Goal: Entertainment & Leisure: Consume media (video, audio)

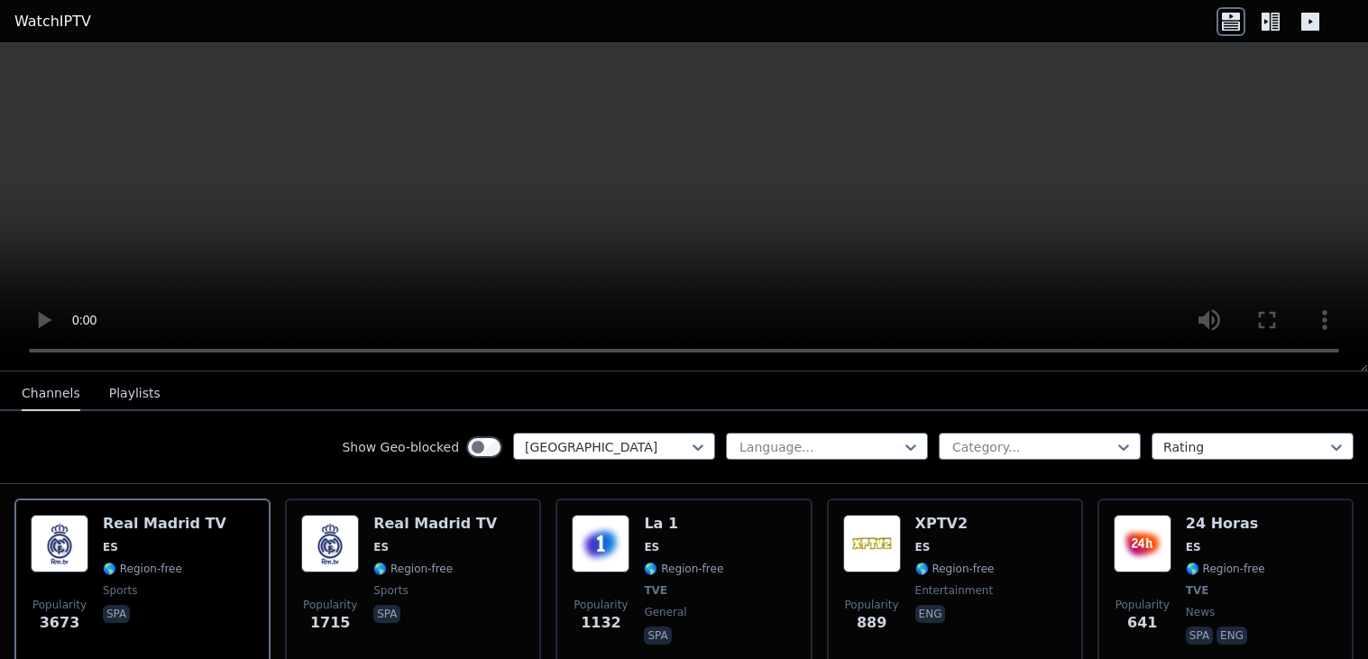
scroll to position [215, 0]
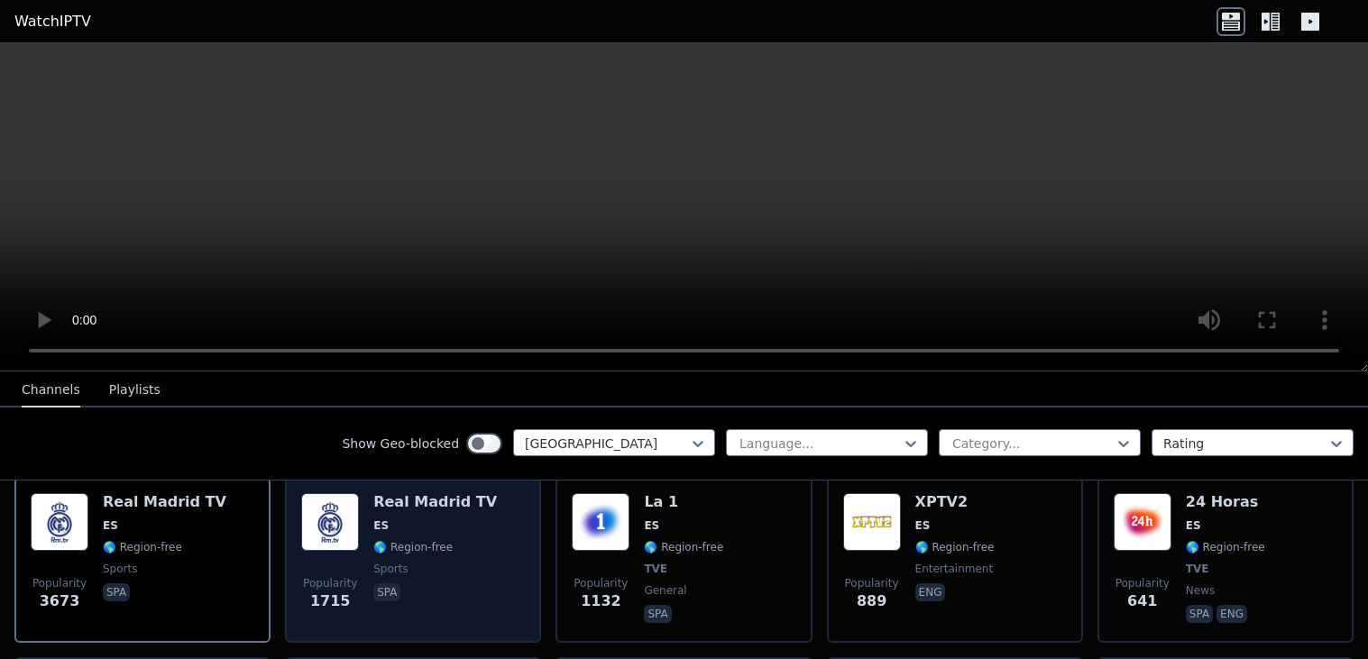
click at [350, 530] on img at bounding box center [330, 522] width 58 height 58
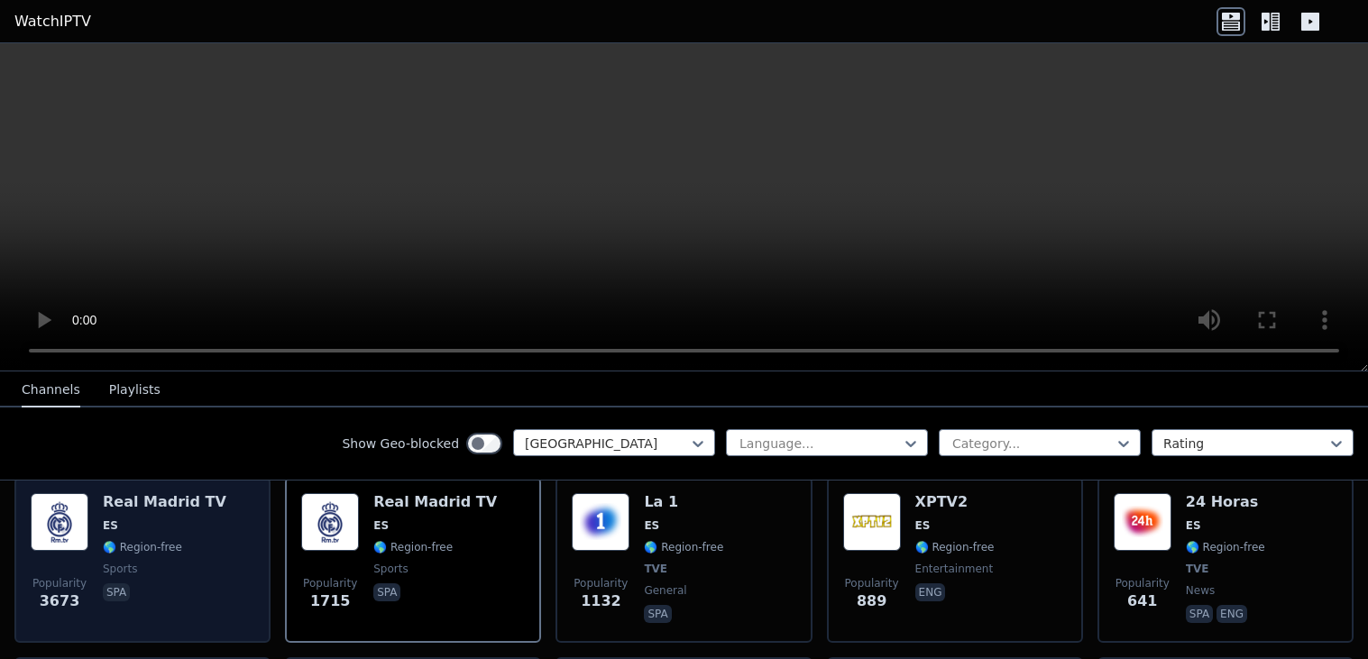
click at [190, 533] on div "Real Madrid TV ES 🌎 Region-free sports spa" at bounding box center [165, 559] width 124 height 133
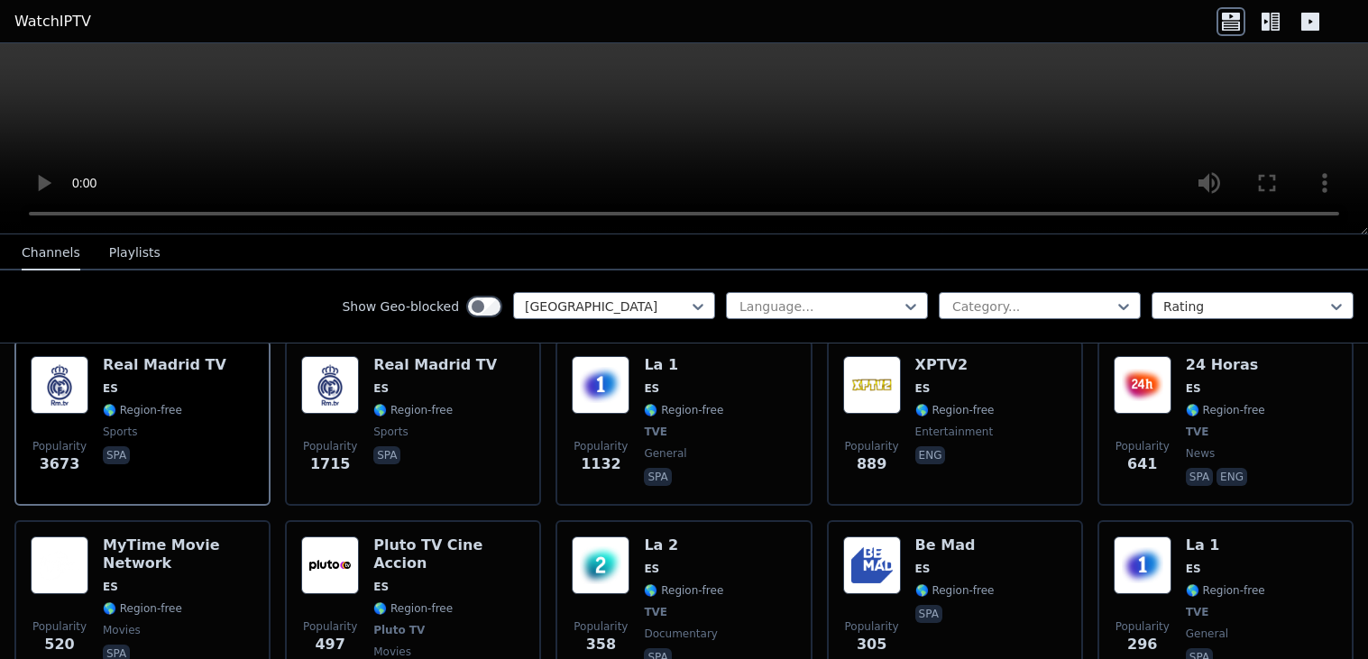
click at [1307, 22] on icon at bounding box center [1310, 22] width 18 height 18
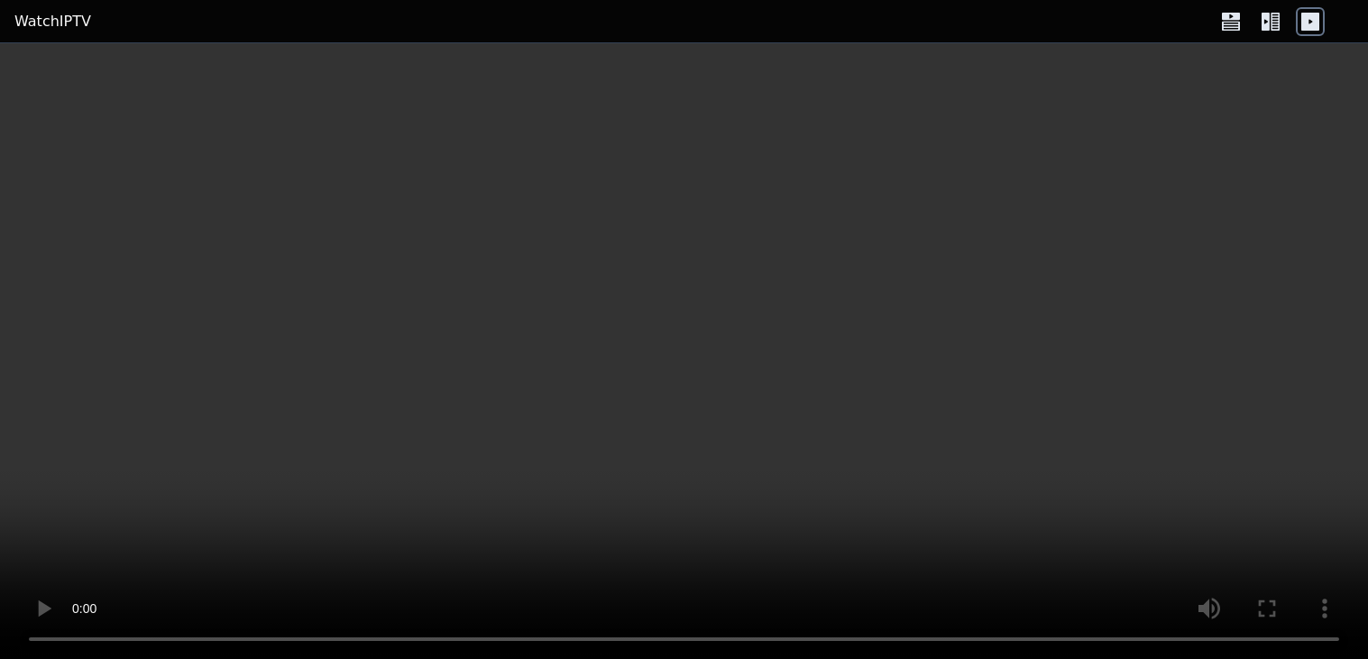
click at [1264, 36] on header "WatchIPTV" at bounding box center [684, 21] width 1368 height 43
click at [1267, 30] on icon at bounding box center [1265, 22] width 8 height 18
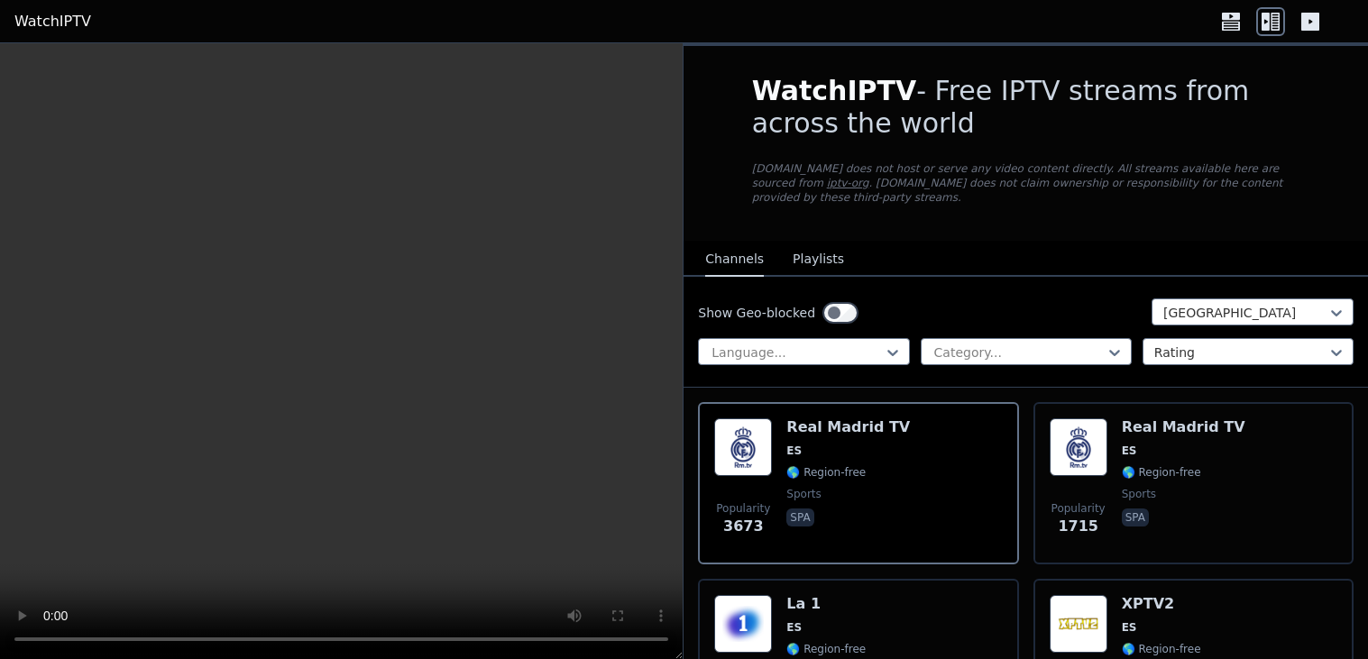
click at [1268, 24] on icon at bounding box center [1265, 22] width 8 height 18
click at [580, 463] on video at bounding box center [340, 351] width 681 height 617
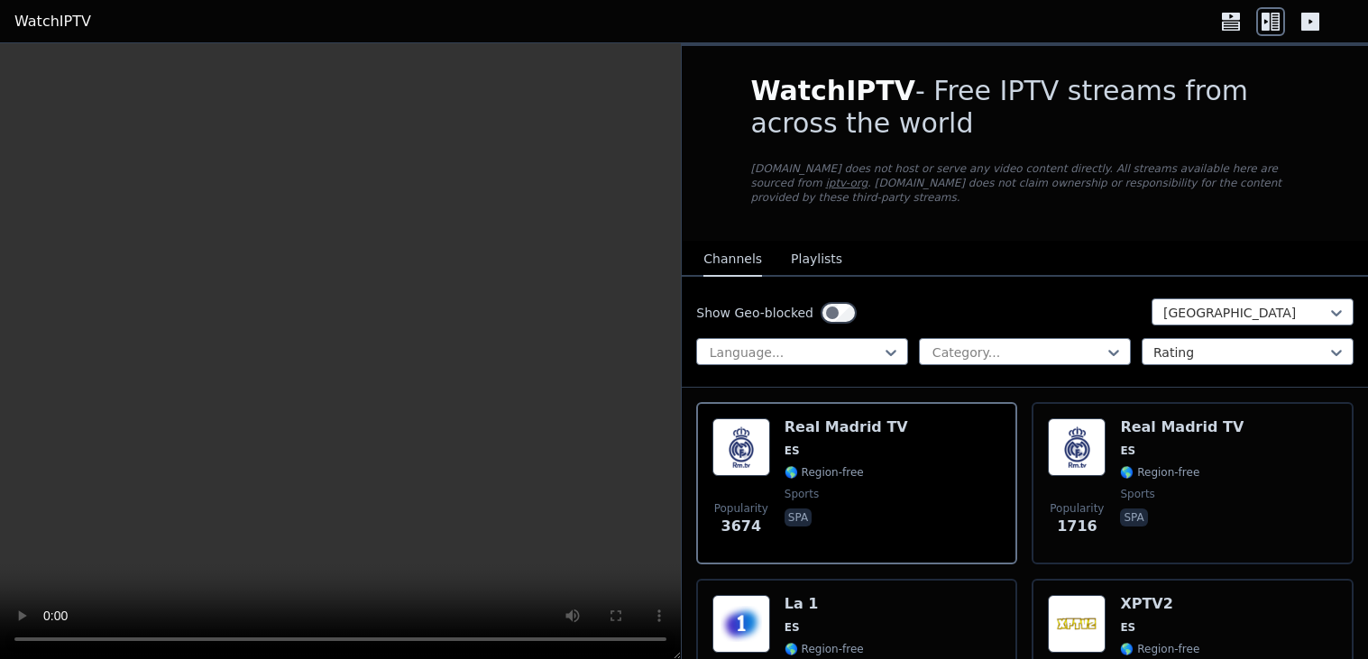
click at [579, 468] on video at bounding box center [340, 351] width 681 height 617
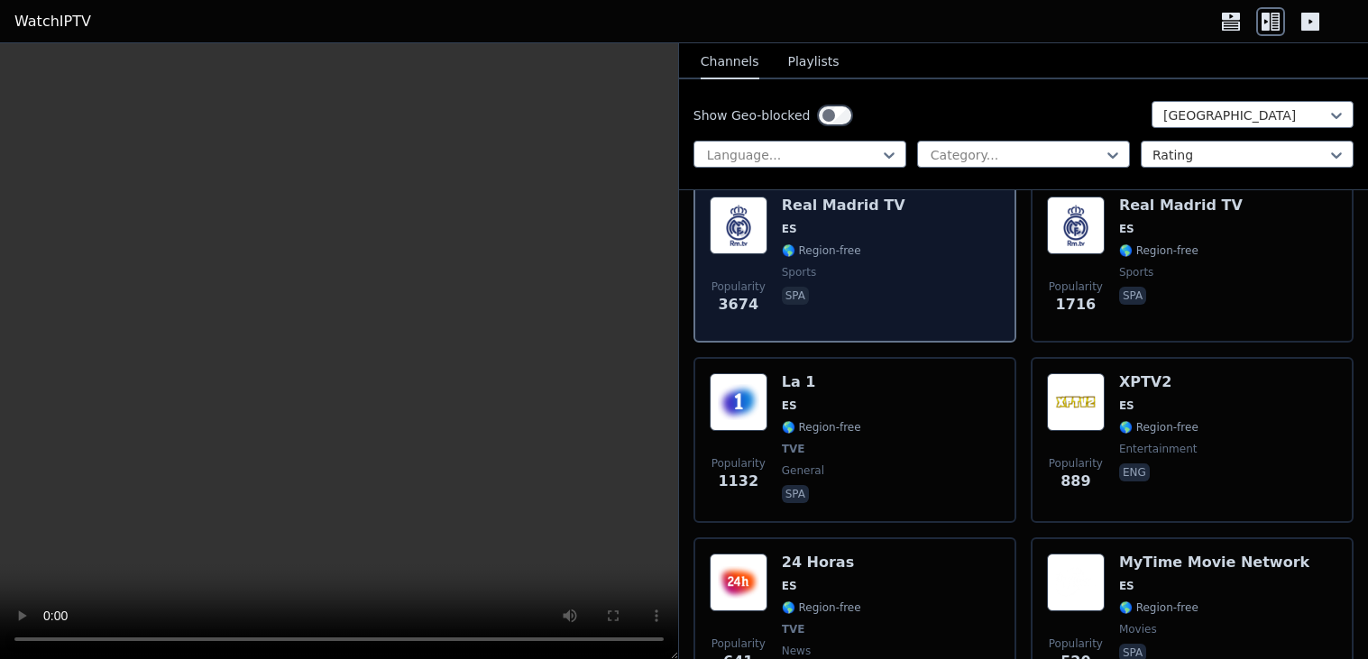
scroll to position [228, 0]
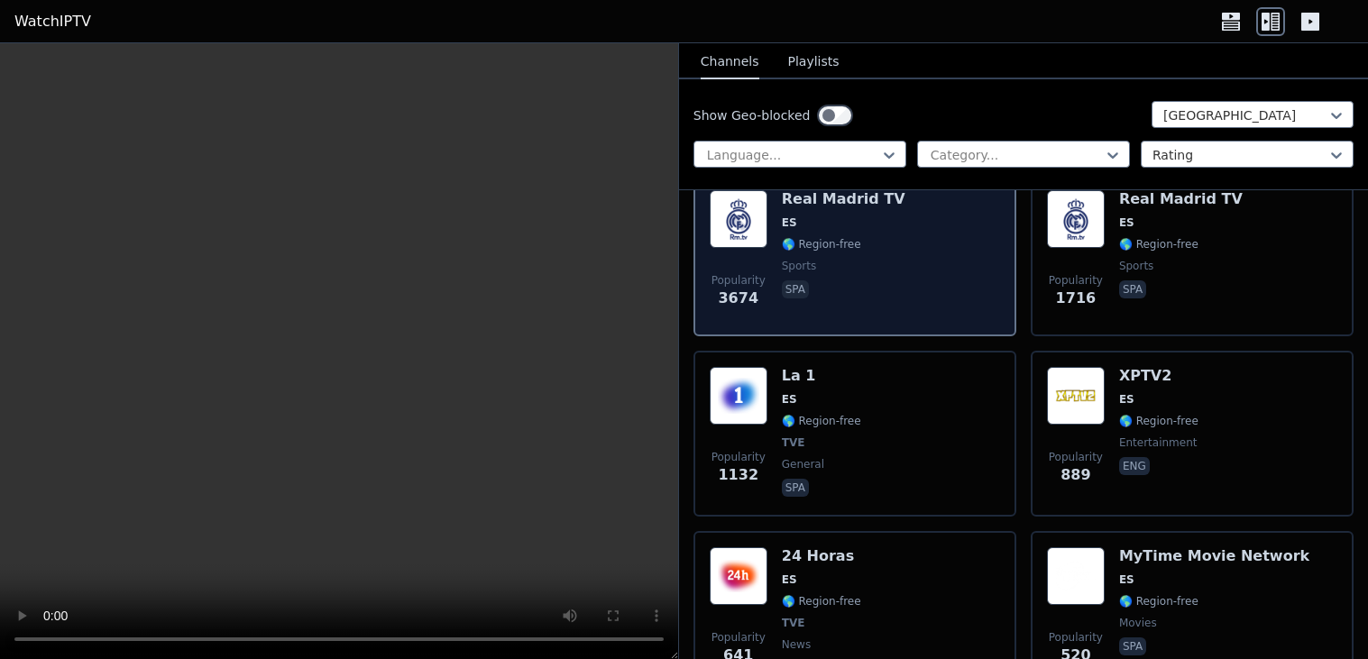
click at [806, 489] on p "spa" at bounding box center [795, 488] width 27 height 18
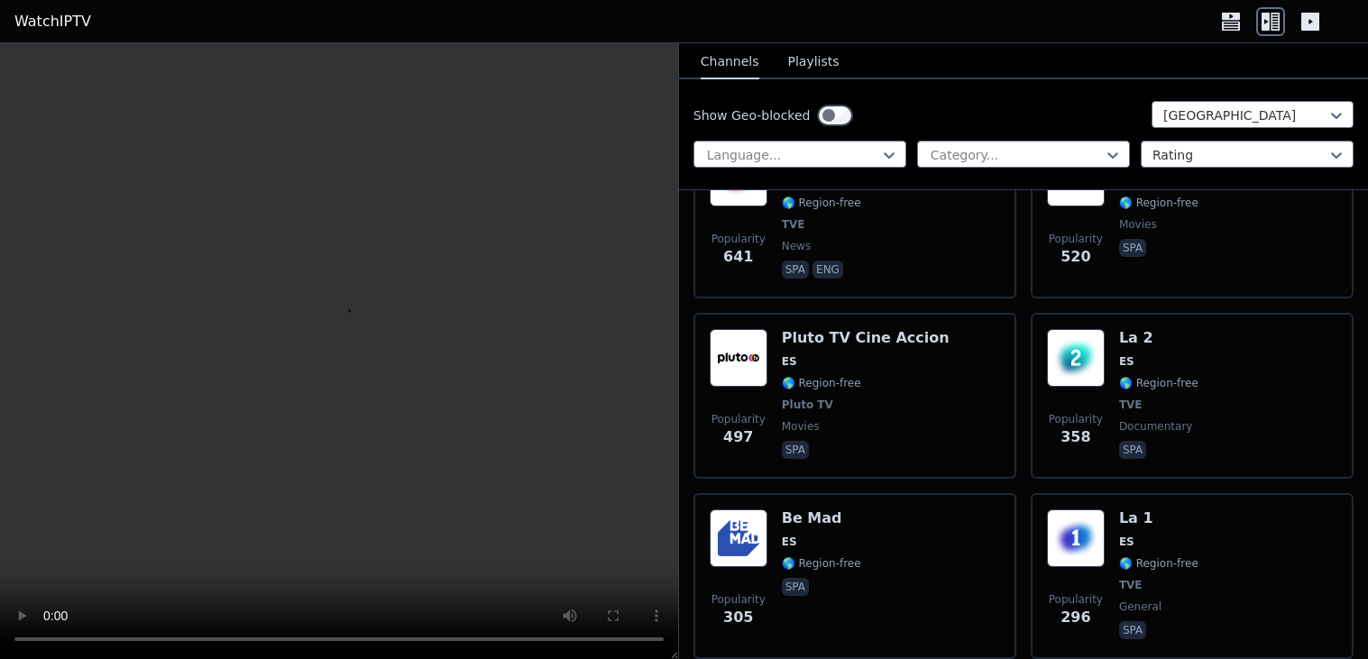
scroll to position [630, 0]
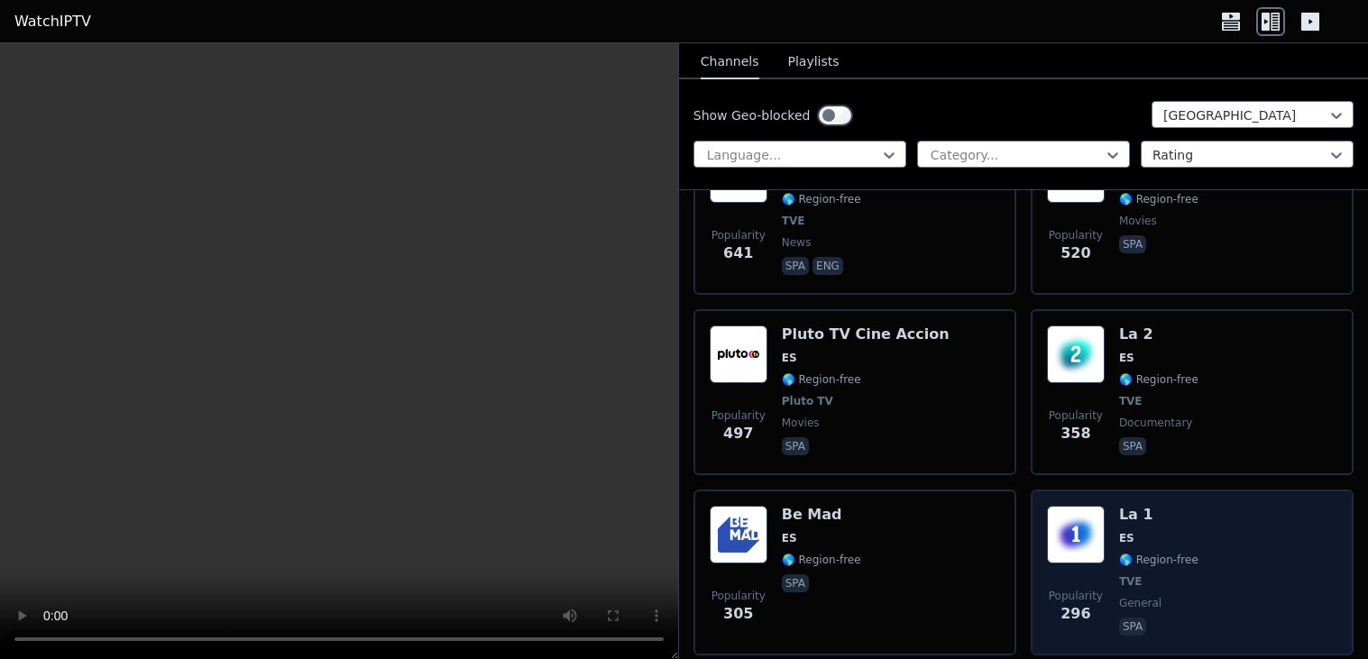
click at [1113, 529] on div "Popularity 296 La 1 ES 🌎 Region-free TVE general spa" at bounding box center [1192, 572] width 290 height 133
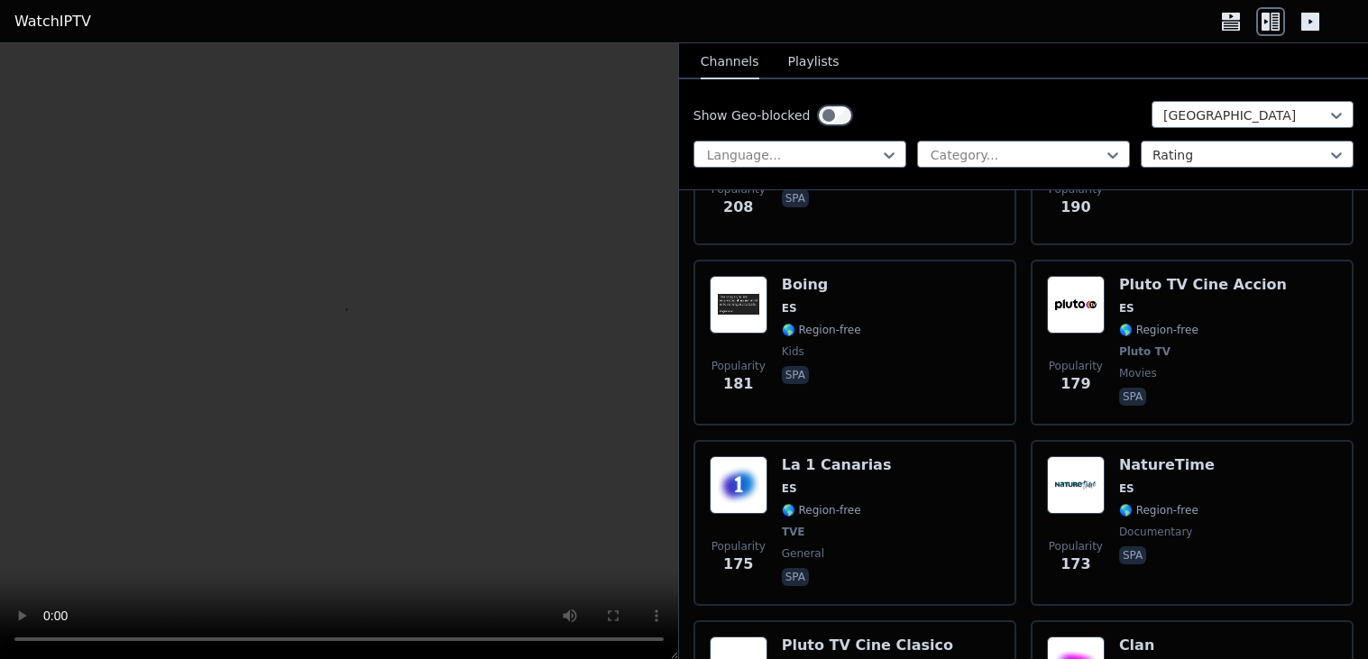
scroll to position [1777, 0]
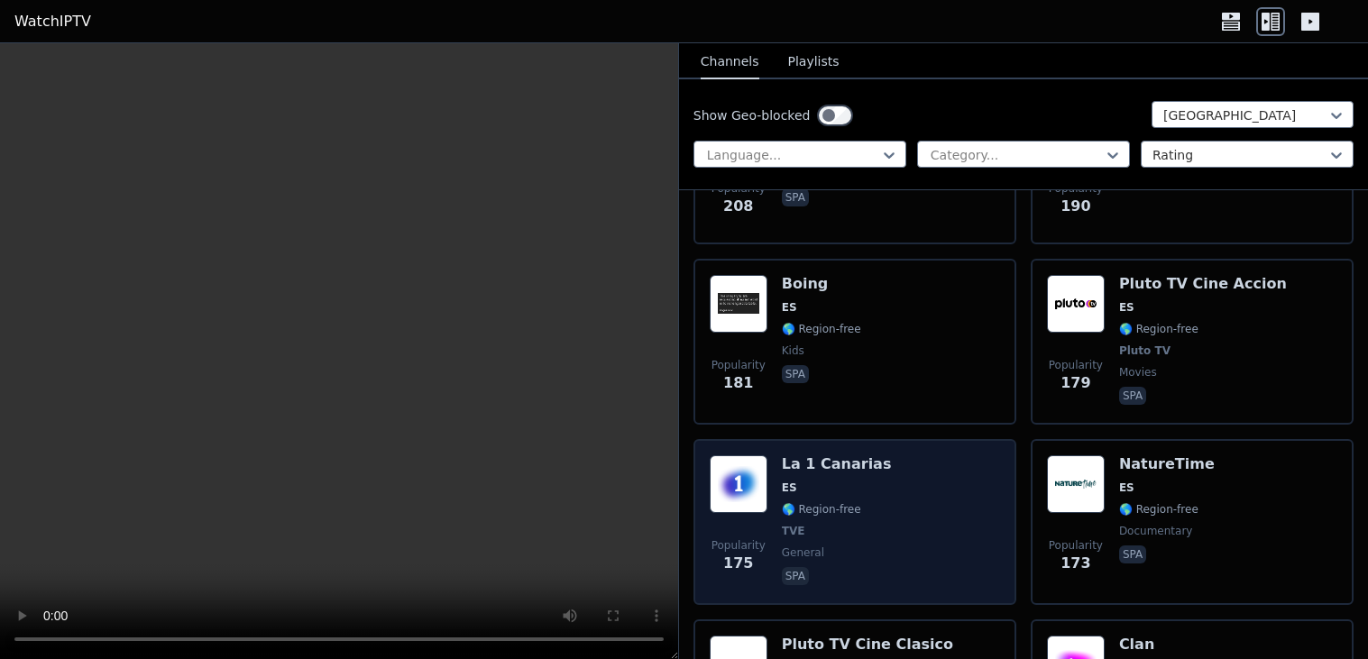
click at [984, 510] on div "Popularity 175 La 1 Canarias ES 🌎 Region-free TVE general spa" at bounding box center [855, 521] width 290 height 133
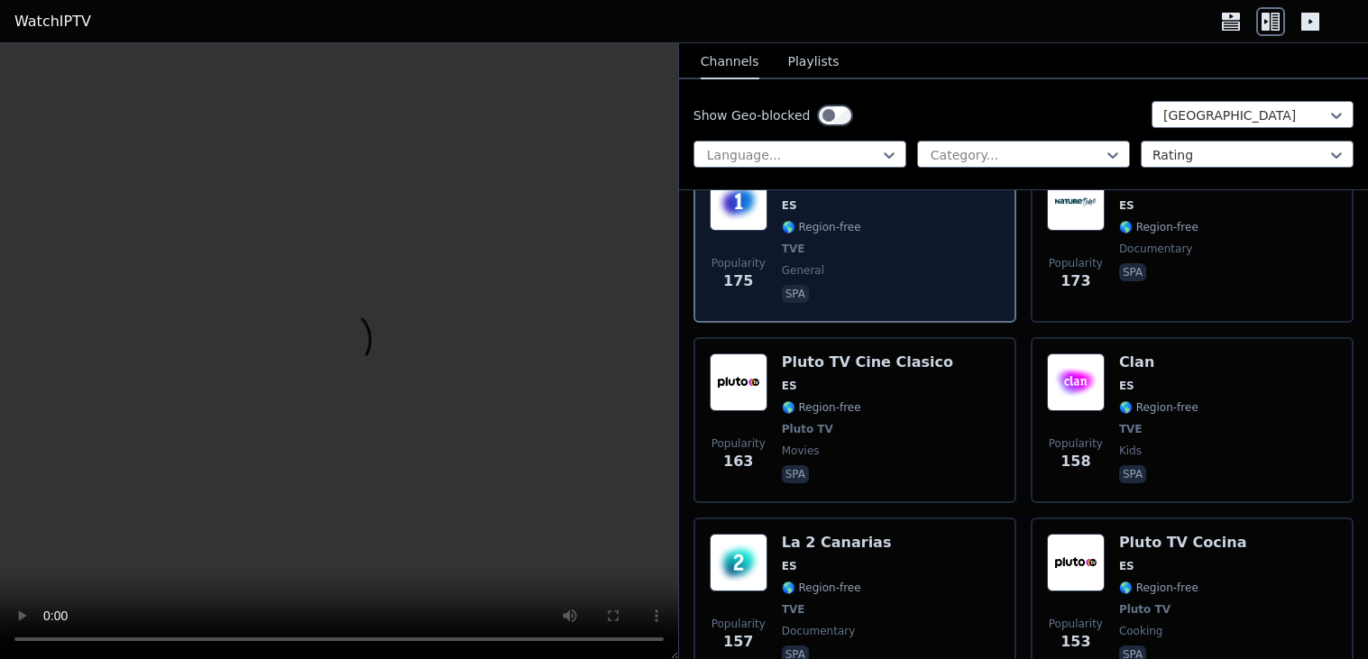
scroll to position [2060, 0]
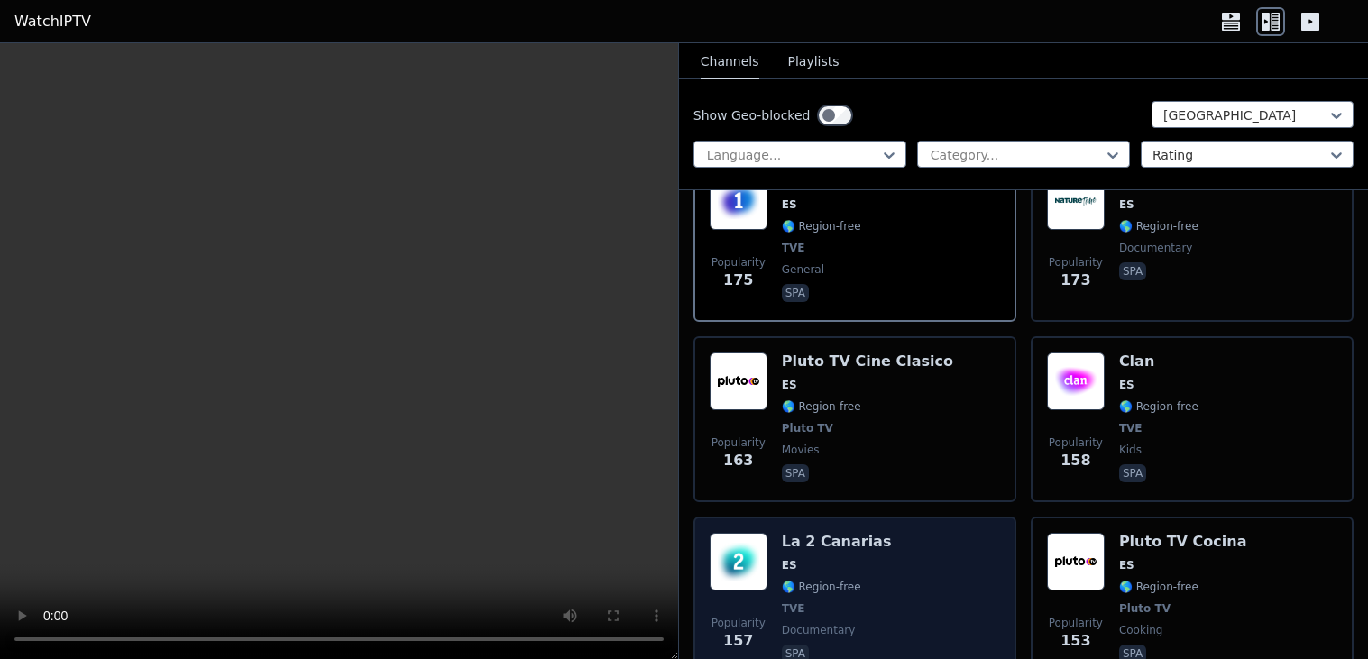
click at [736, 605] on span "Popularity 157" at bounding box center [739, 634] width 58 height 58
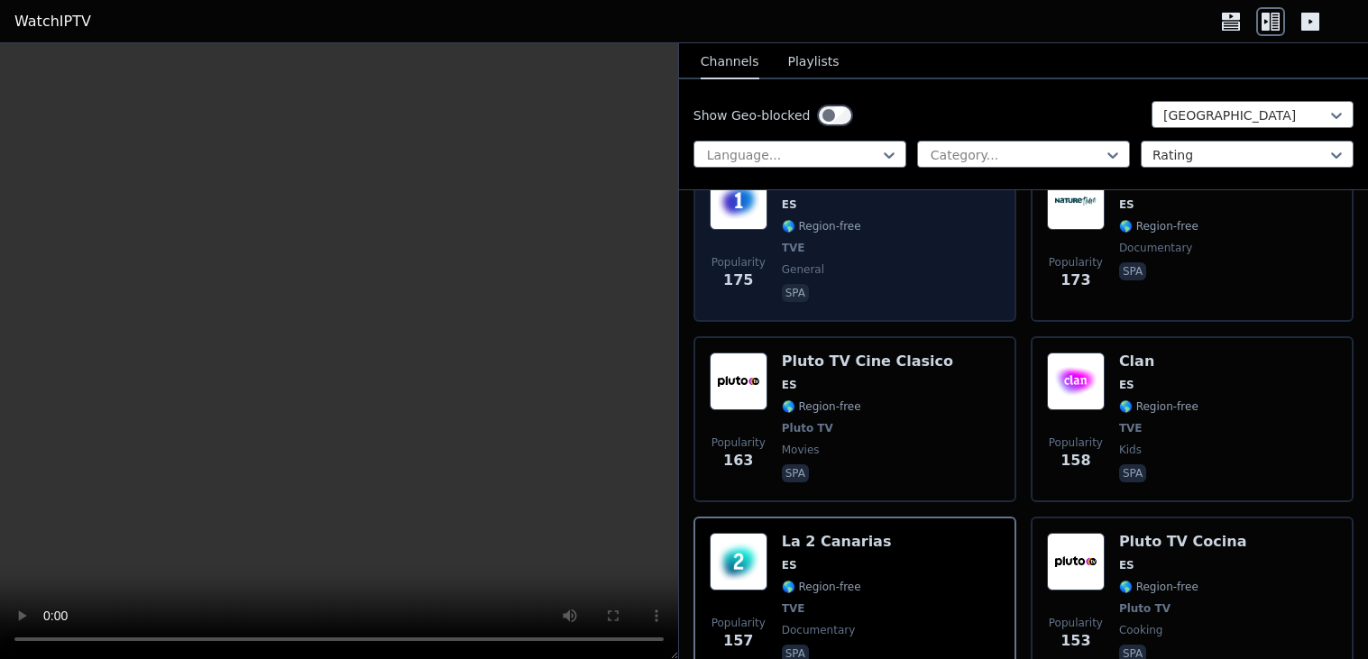
click at [811, 284] on span "spa" at bounding box center [837, 295] width 110 height 22
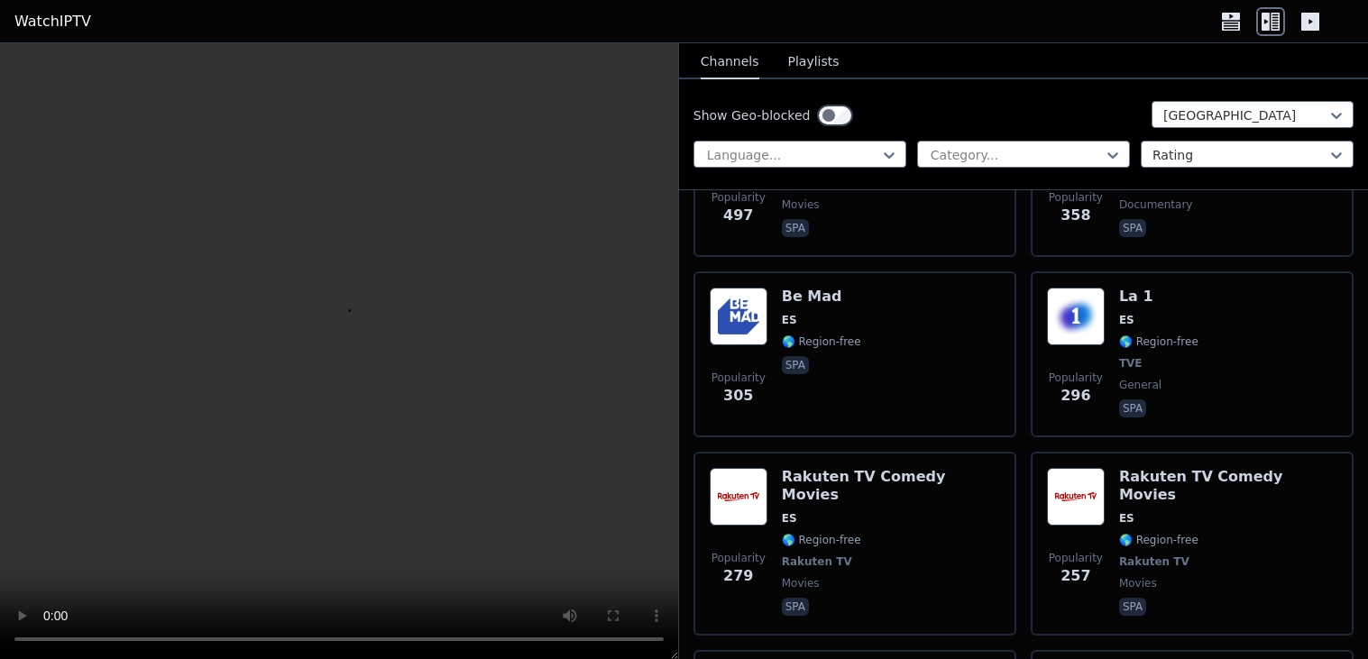
scroll to position [0, 0]
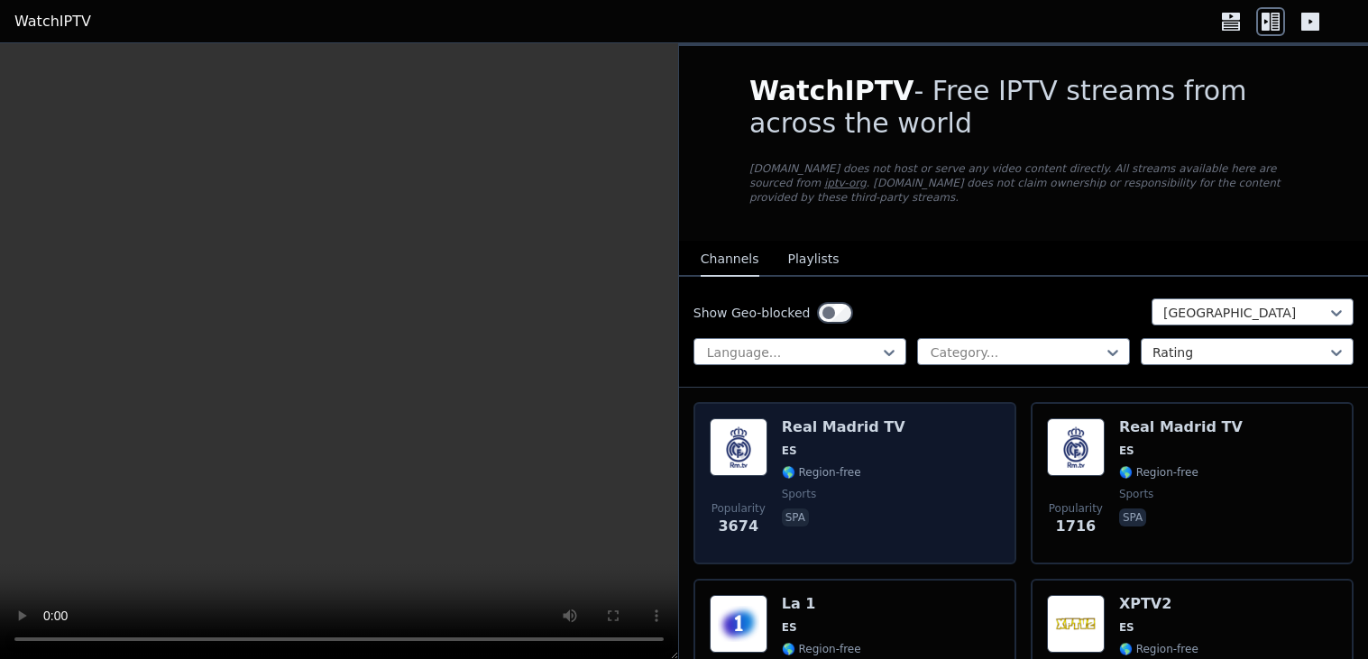
click at [716, 490] on span "Popularity 3674" at bounding box center [739, 519] width 58 height 58
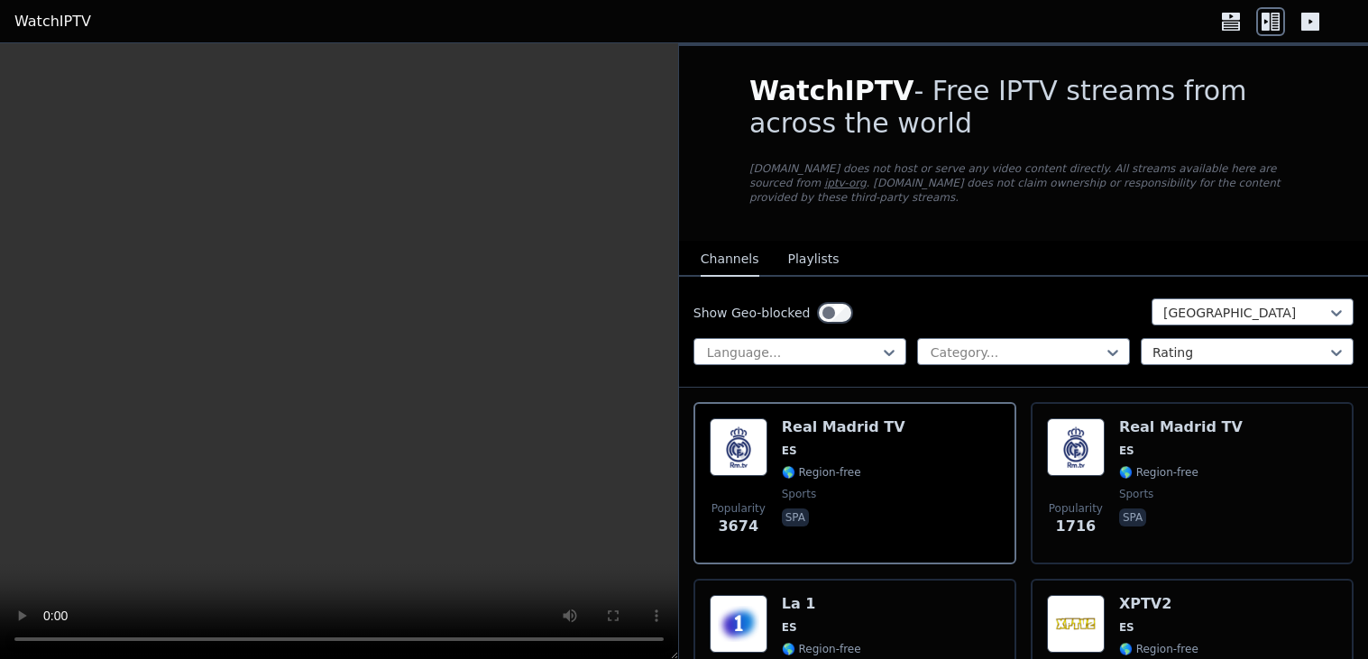
click at [442, 511] on video at bounding box center [339, 351] width 678 height 617
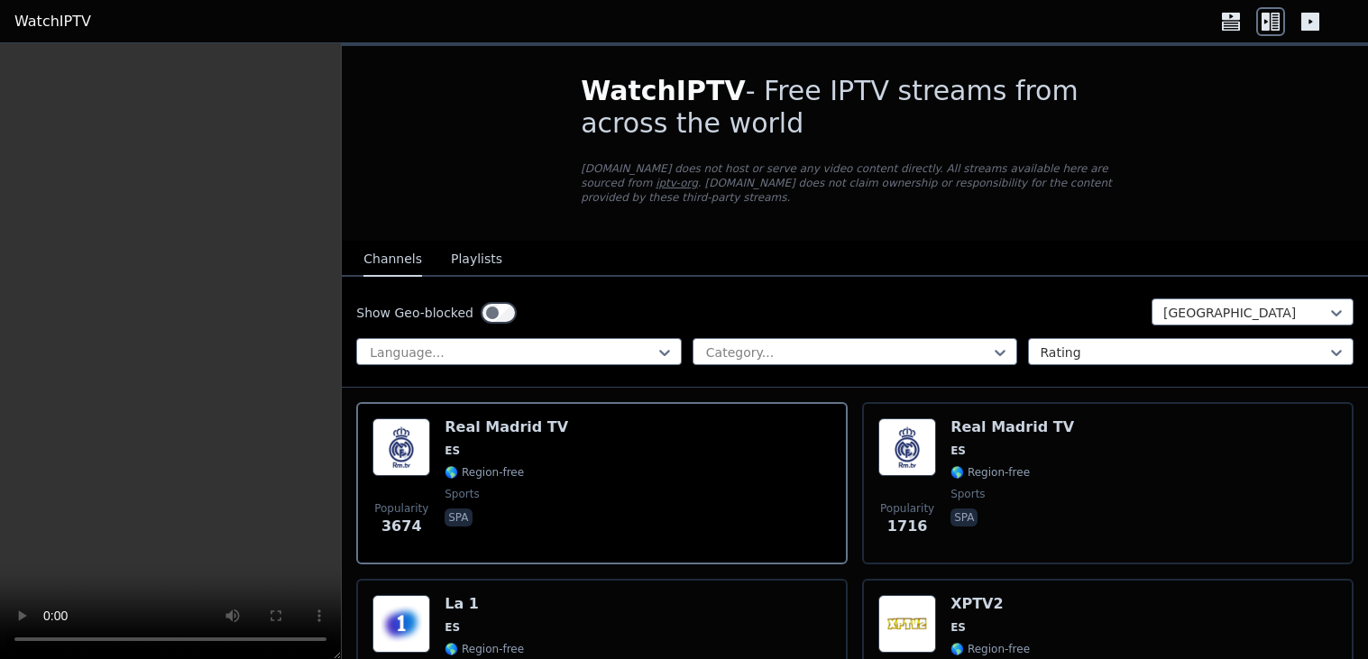
click at [1226, 21] on icon at bounding box center [1231, 25] width 18 height 9
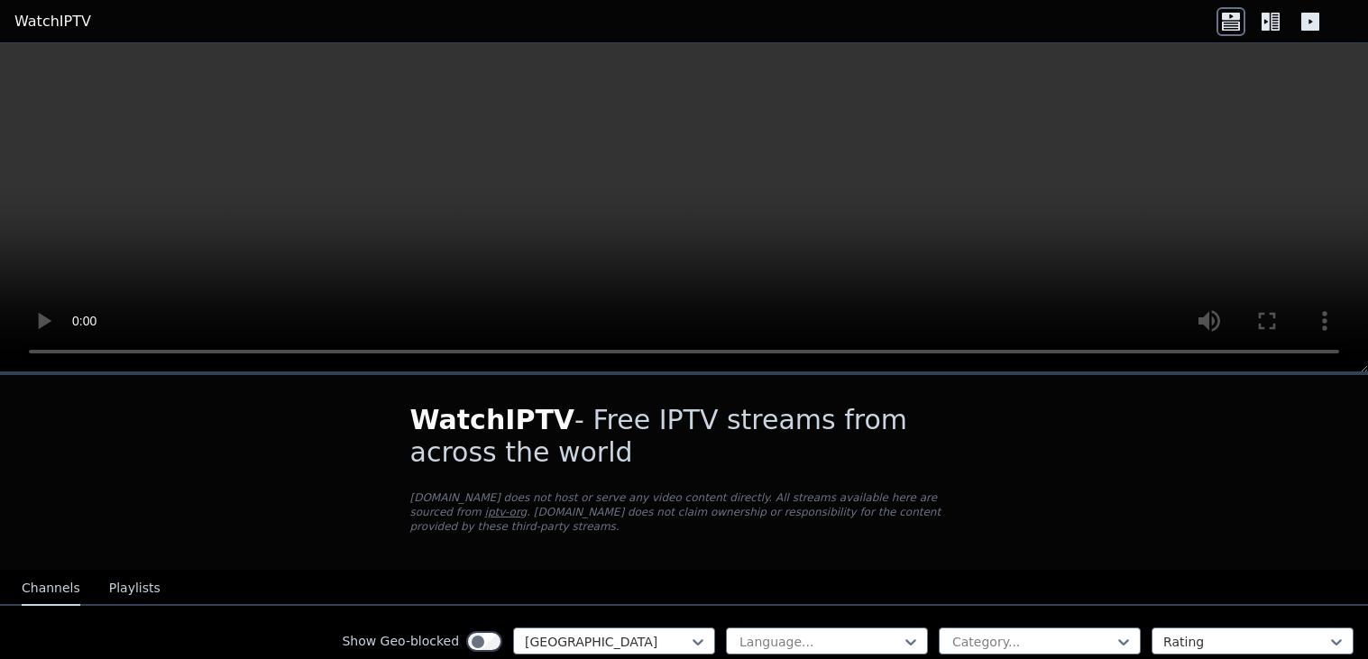
click at [1269, 32] on icon at bounding box center [1270, 21] width 29 height 29
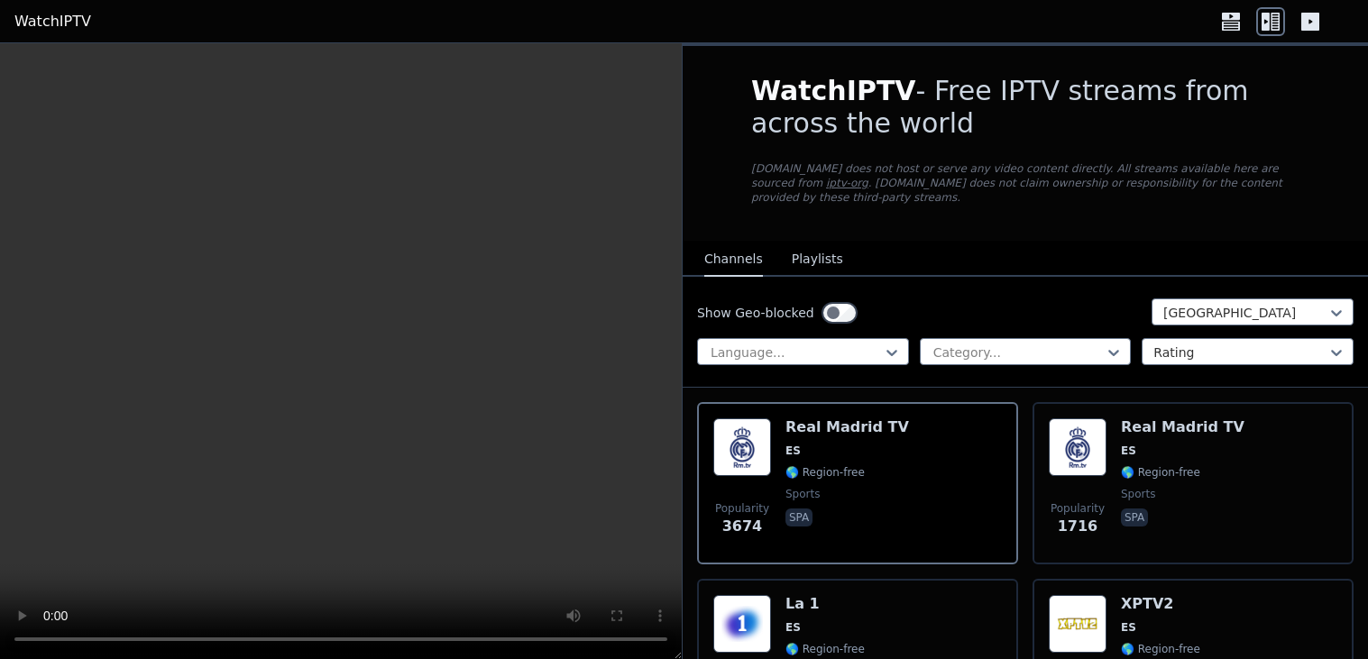
click at [1306, 20] on icon at bounding box center [1310, 22] width 18 height 18
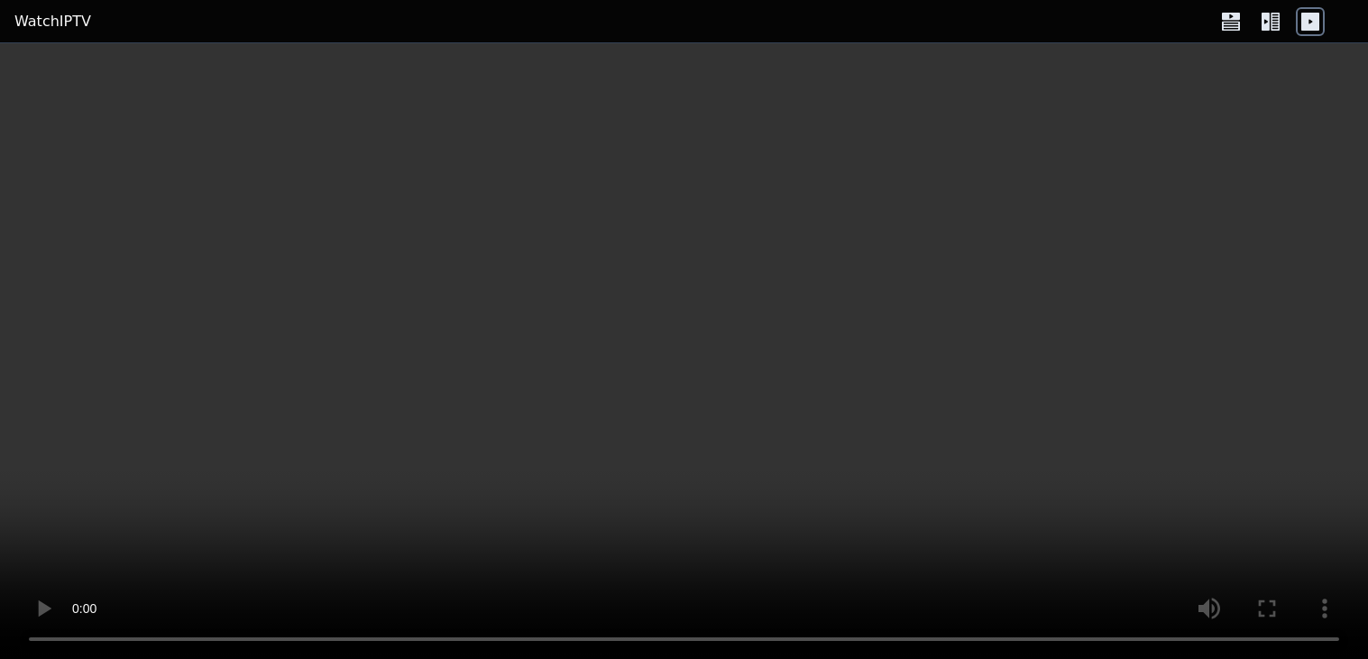
click at [1269, 16] on icon at bounding box center [1270, 21] width 29 height 29
